Goal: Check status

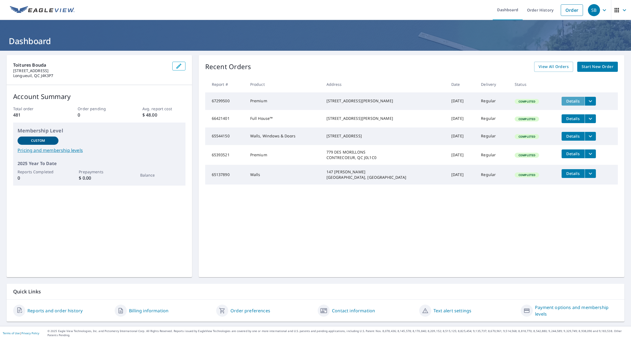
click at [572, 101] on span "Details" at bounding box center [573, 100] width 16 height 5
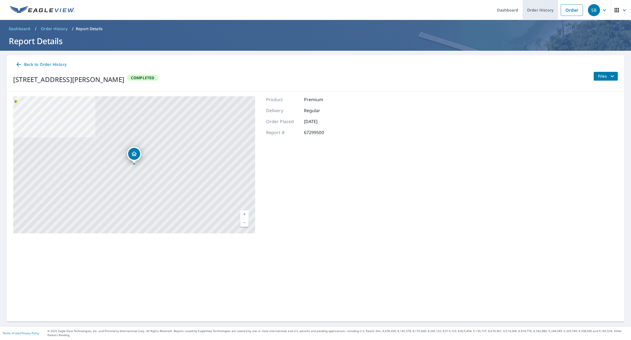
click at [548, 11] on link "Order History" at bounding box center [539, 10] width 35 height 20
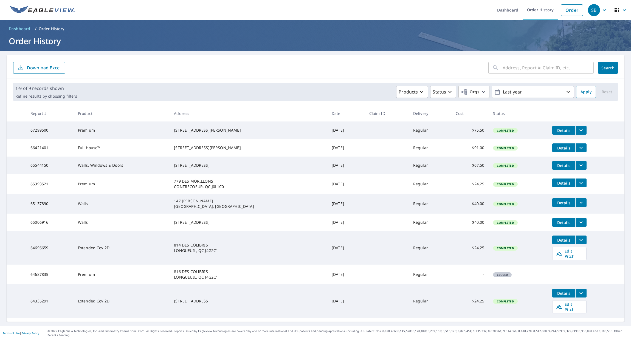
click at [32, 132] on td "67299500" at bounding box center [49, 130] width 47 height 18
click at [624, 13] on icon "button" at bounding box center [624, 10] width 7 height 7
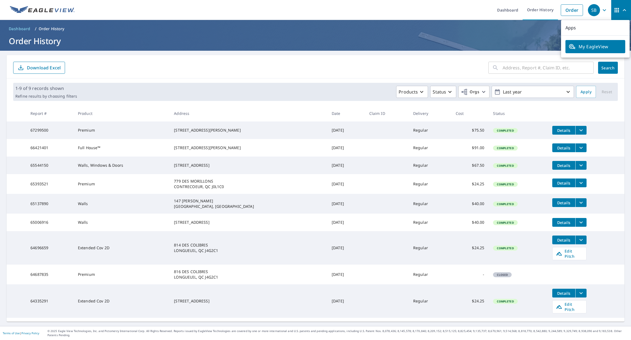
click at [602, 11] on icon "button" at bounding box center [604, 10] width 7 height 7
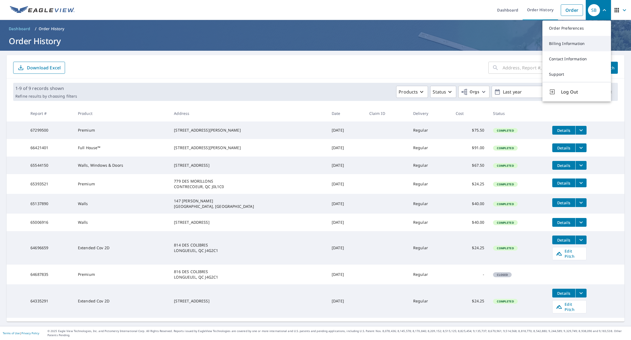
click at [585, 43] on link "Billing Information" at bounding box center [576, 43] width 69 height 15
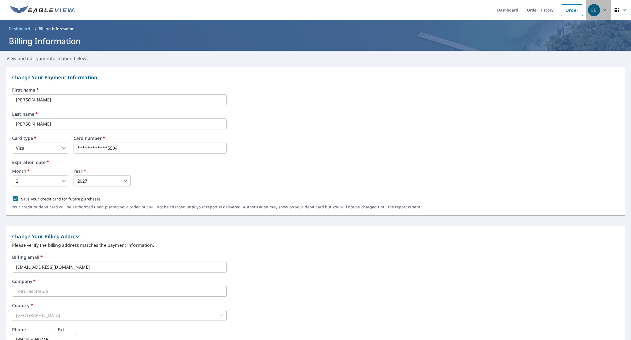
click at [602, 11] on icon "button" at bounding box center [604, 10] width 7 height 7
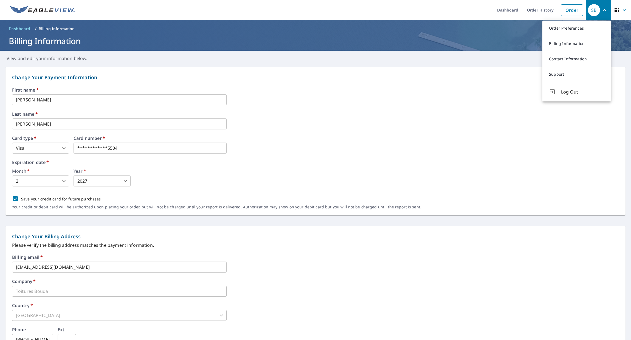
click at [494, 30] on ol "Dashboard / Billing Information" at bounding box center [316, 28] width 618 height 9
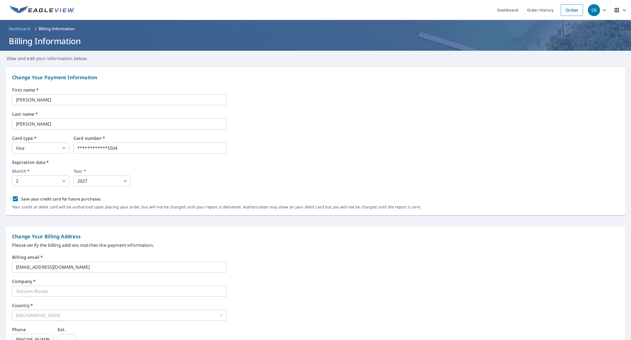
click at [44, 29] on p "Billing Information" at bounding box center [57, 28] width 36 height 5
click at [19, 27] on span "Dashboard" at bounding box center [20, 28] width 22 height 5
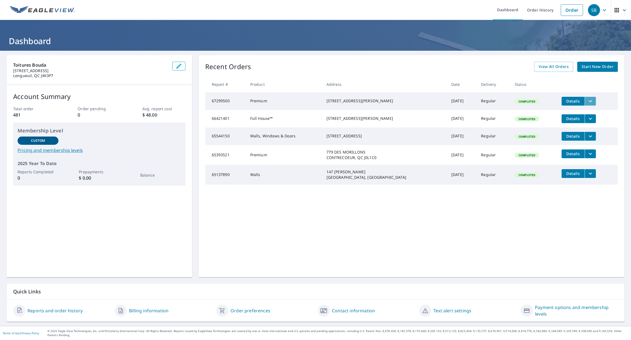
click at [595, 100] on button "filesDropdownBtn-67299500" at bounding box center [589, 101] width 11 height 9
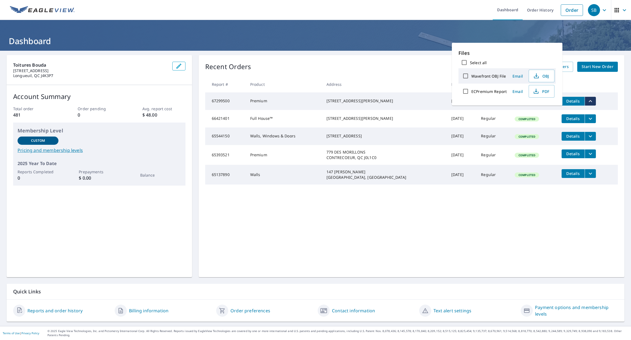
click at [481, 244] on div "Recent Orders View All Orders Start New Order Report # Product Address Date Del…" at bounding box center [412, 166] width 426 height 222
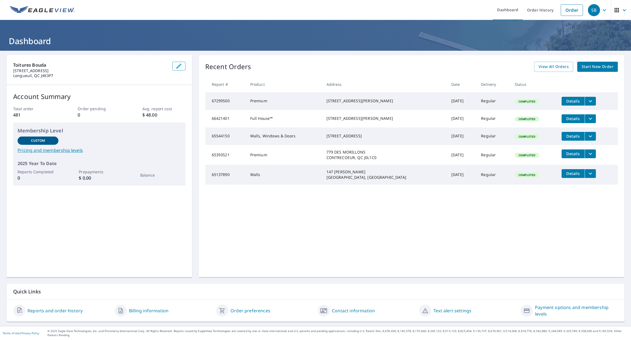
click at [592, 101] on icon "filesDropdownBtn-67299500" at bounding box center [589, 101] width 3 height 2
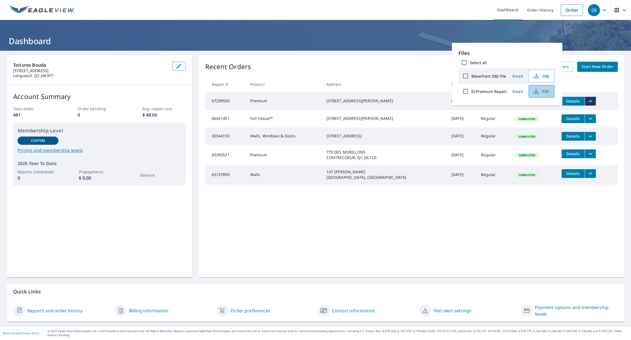
click at [537, 90] on icon "button" at bounding box center [536, 91] width 7 height 7
click at [568, 311] on link "Payment options and membership levels" at bounding box center [576, 310] width 83 height 13
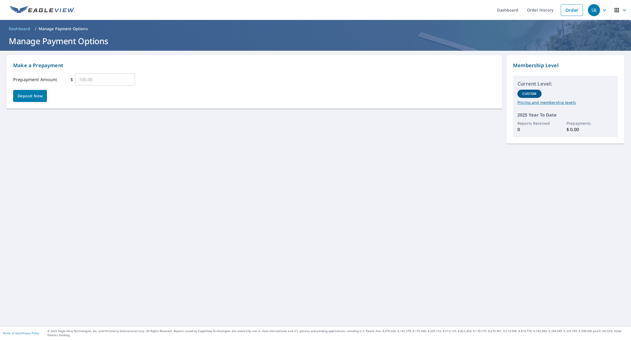
click at [623, 14] on span "button" at bounding box center [620, 10] width 15 height 13
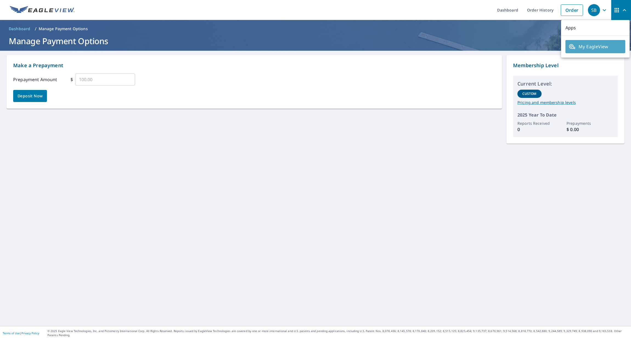
click at [596, 46] on span "My EagleView" at bounding box center [594, 46] width 53 height 7
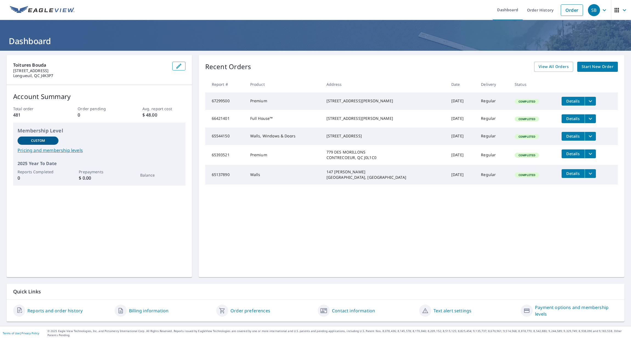
click at [49, 314] on link "Reports and order history" at bounding box center [54, 310] width 55 height 7
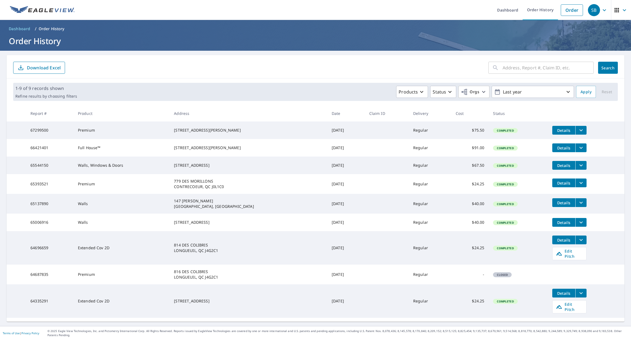
click at [528, 134] on td "Completed" at bounding box center [517, 130] width 59 height 18
drag, startPoint x: 487, startPoint y: 132, endPoint x: 469, endPoint y: 131, distance: 17.6
click at [469, 131] on td "$75.50" at bounding box center [470, 130] width 38 height 18
copy td "$75.50"
click at [515, 130] on span "Completed" at bounding box center [504, 131] width 23 height 4
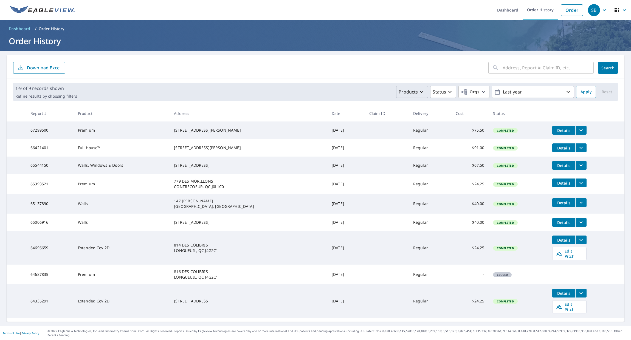
click at [421, 92] on icon "button" at bounding box center [421, 92] width 7 height 7
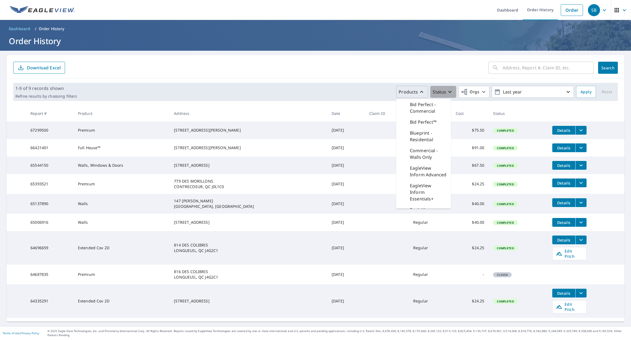
click at [453, 93] on icon "button" at bounding box center [449, 92] width 7 height 7
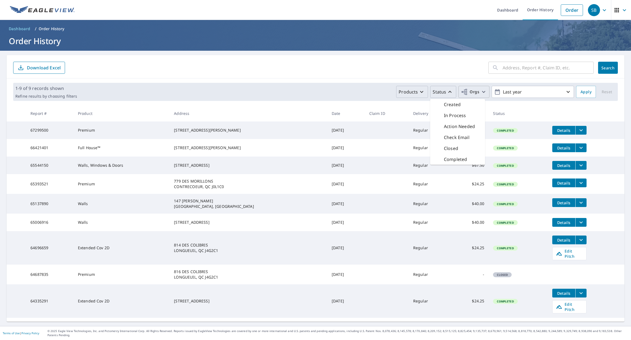
click at [488, 94] on button "Orgs" at bounding box center [473, 92] width 31 height 12
click at [620, 104] on div "1-9 of 9 records shown Refine results by choosing filters Products Status Orgs …" at bounding box center [316, 91] width 618 height 27
